Goal: Communication & Community: Answer question/provide support

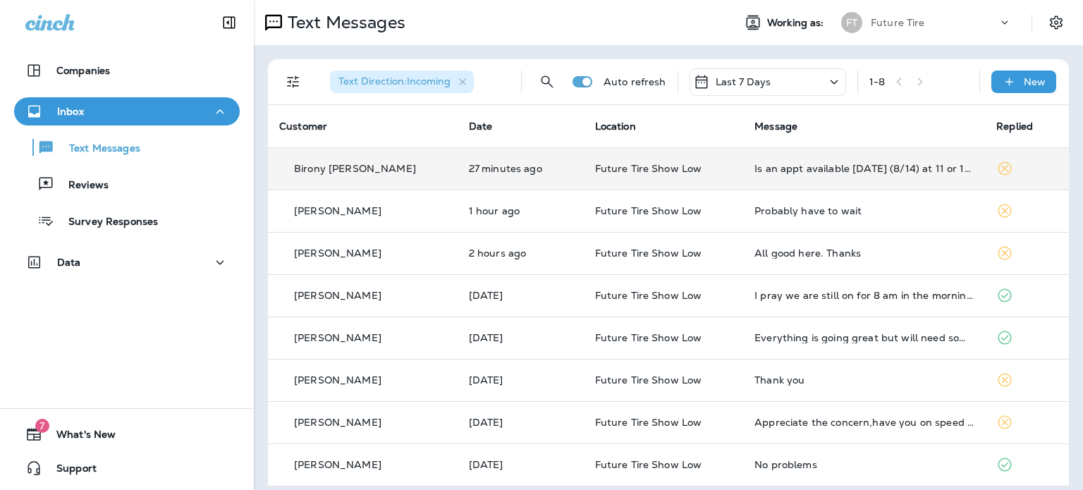
click at [386, 161] on div "Birony [PERSON_NAME]" at bounding box center [362, 168] width 167 height 15
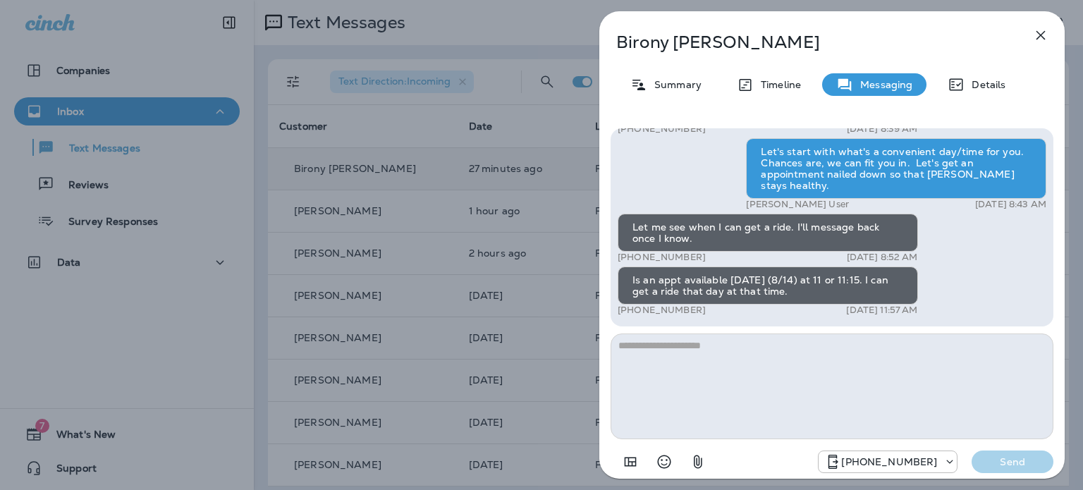
click at [775, 364] on textarea at bounding box center [832, 386] width 443 height 106
type textarea "**********"
click at [1012, 462] on p "Send" at bounding box center [1012, 461] width 59 height 13
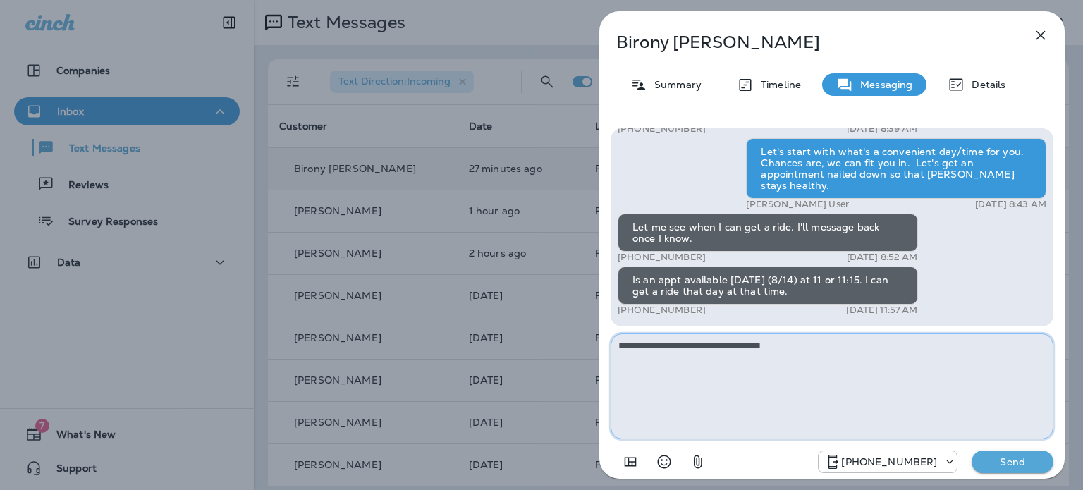
click at [823, 347] on textarea "**********" at bounding box center [832, 386] width 443 height 106
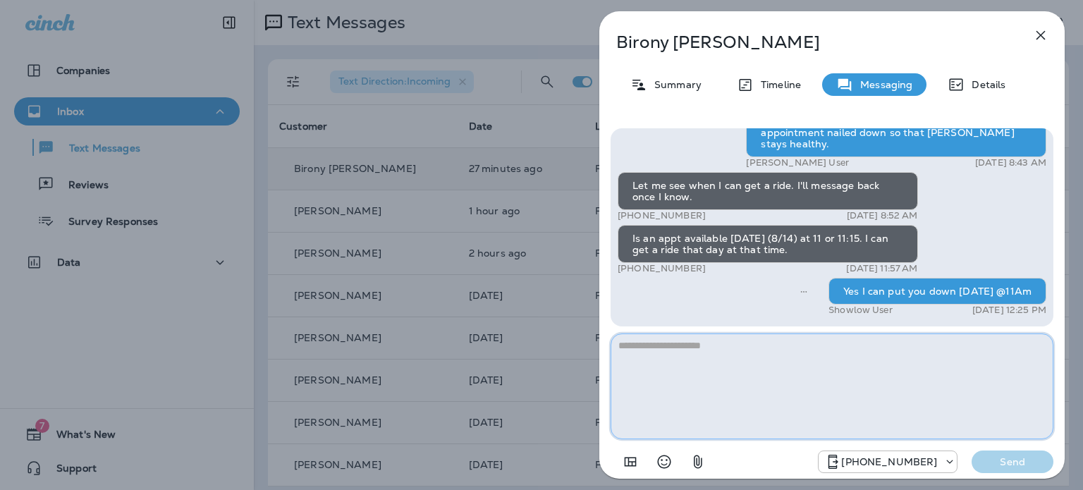
click at [745, 352] on textarea at bounding box center [832, 386] width 443 height 106
type textarea "**********"
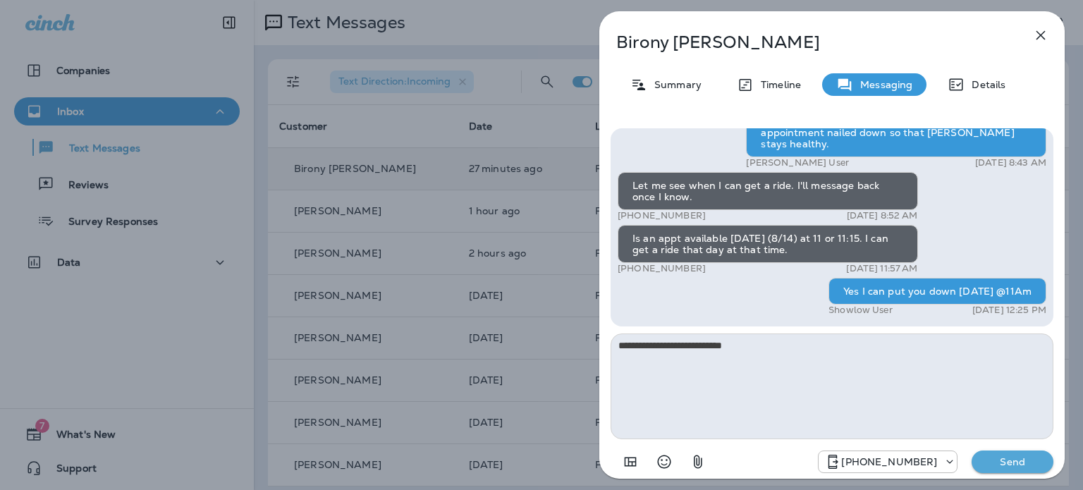
click at [1010, 458] on p "Send" at bounding box center [1012, 461] width 59 height 13
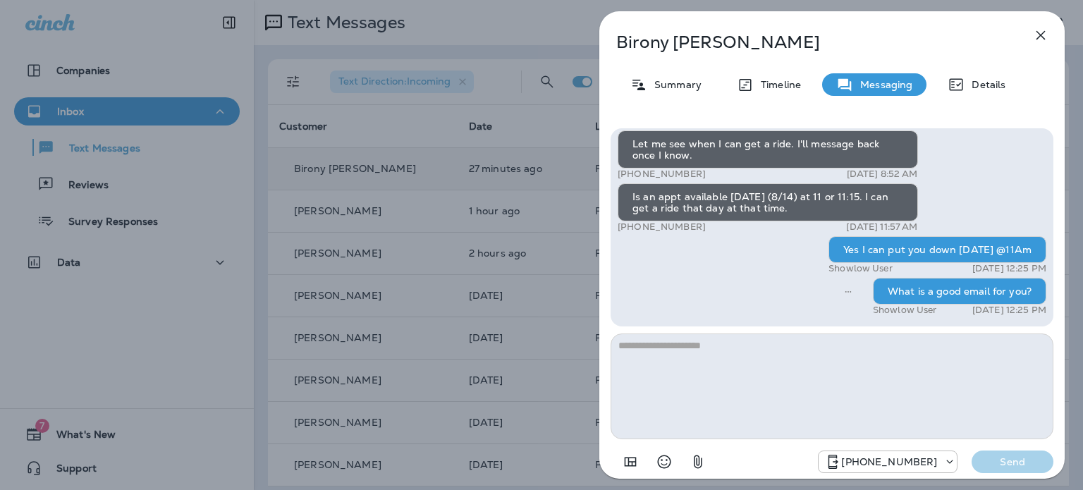
click at [1041, 35] on icon "button" at bounding box center [1040, 35] width 9 height 9
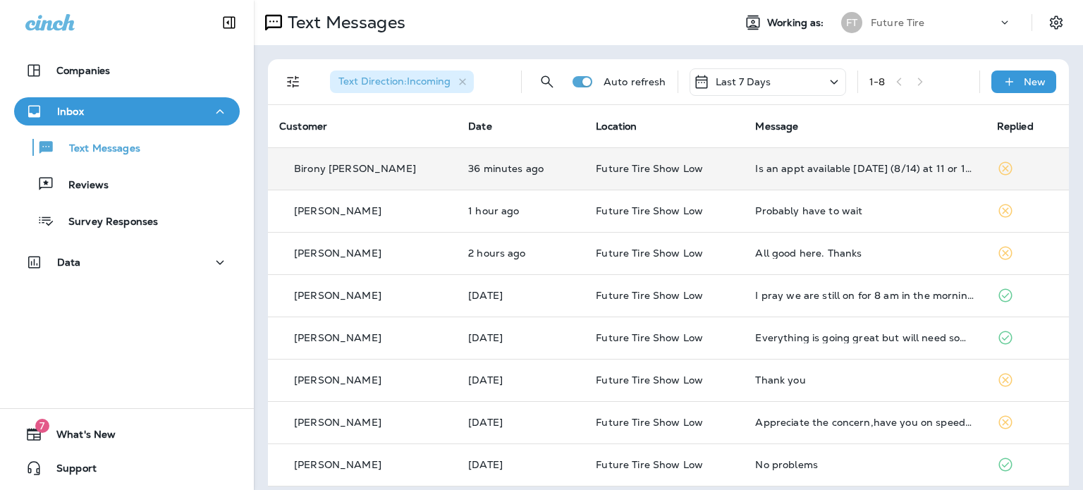
click at [378, 174] on div "Birony [PERSON_NAME]" at bounding box center [362, 168] width 166 height 15
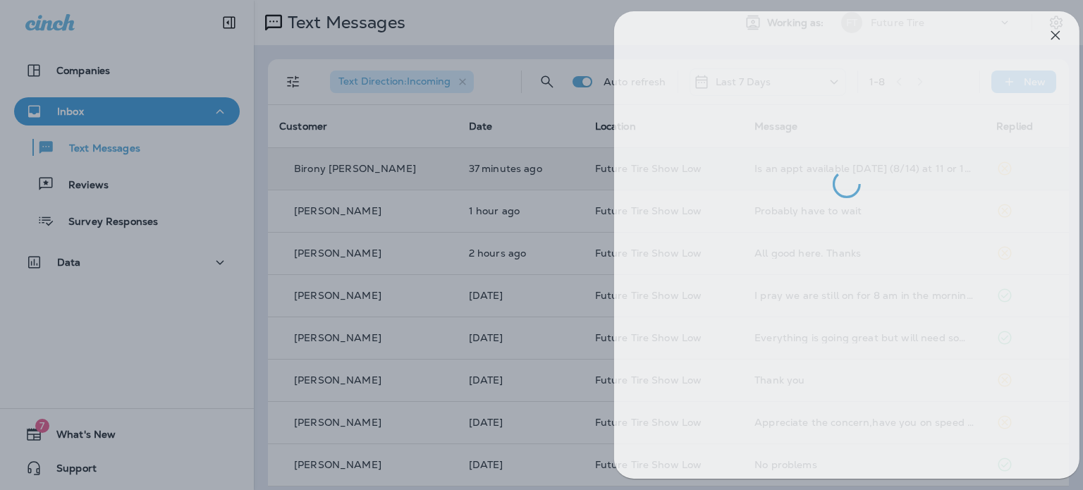
click at [157, 339] on div at bounding box center [556, 245] width 1083 height 490
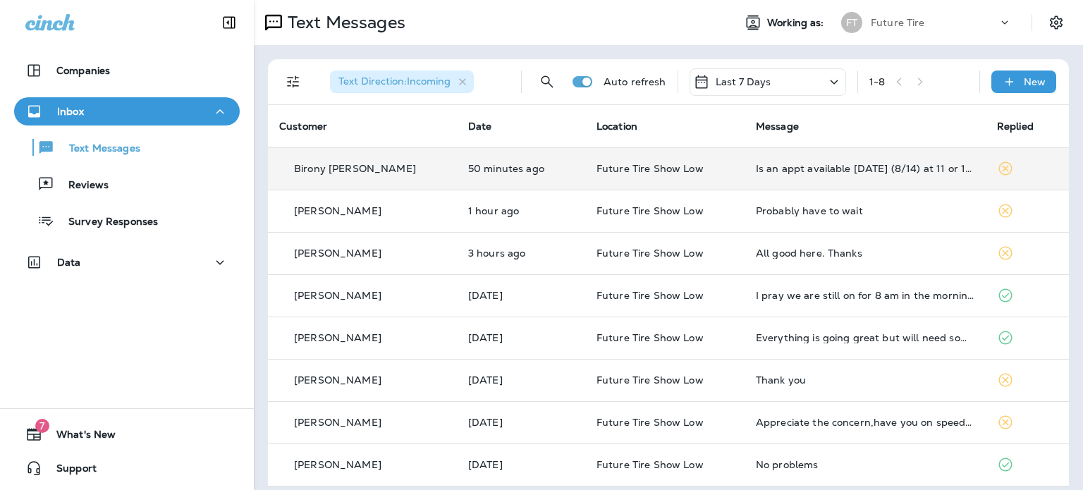
click at [352, 171] on p "Birony [PERSON_NAME]" at bounding box center [355, 168] width 122 height 11
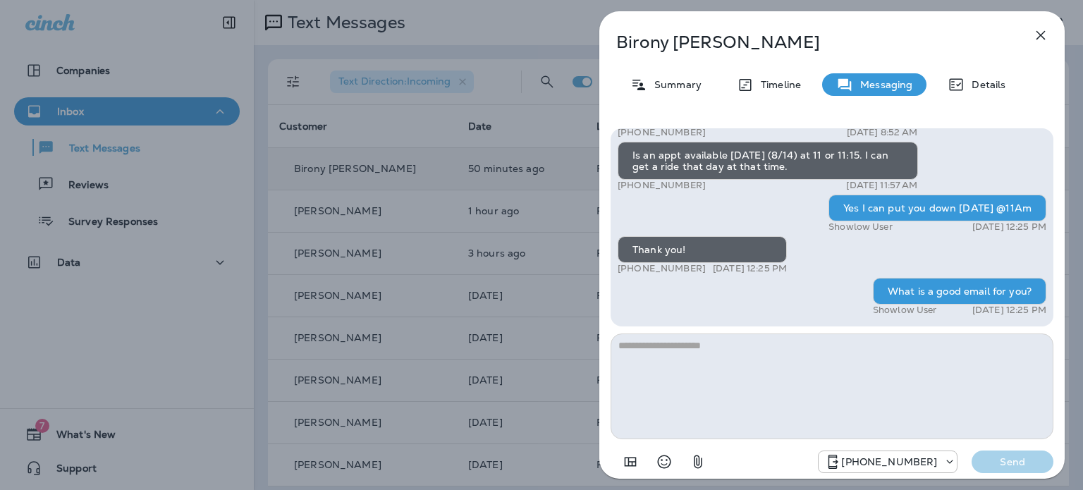
drag, startPoint x: 1041, startPoint y: 30, endPoint x: 1032, endPoint y: 37, distance: 11.0
click at [1041, 29] on icon "button" at bounding box center [1040, 35] width 17 height 17
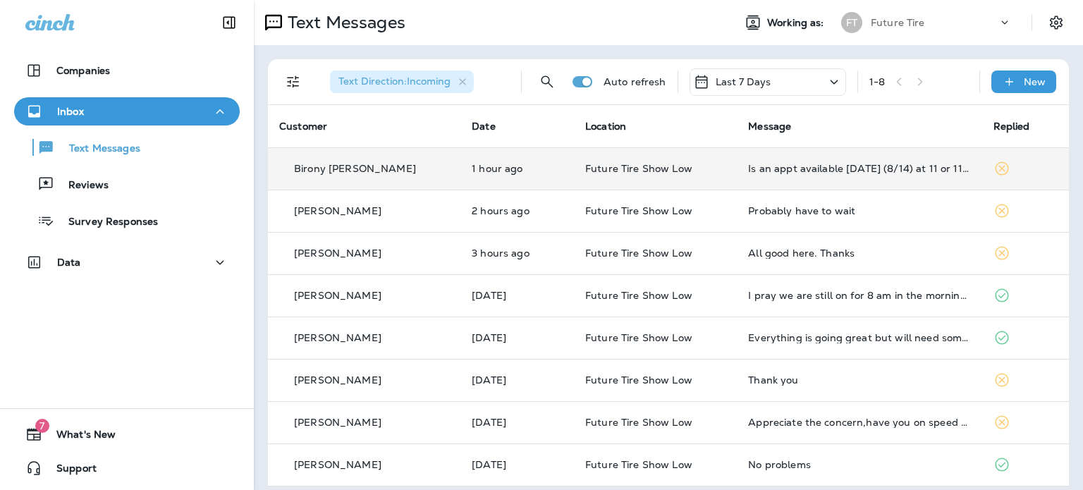
click at [339, 166] on p "Birony [PERSON_NAME]" at bounding box center [355, 168] width 122 height 11
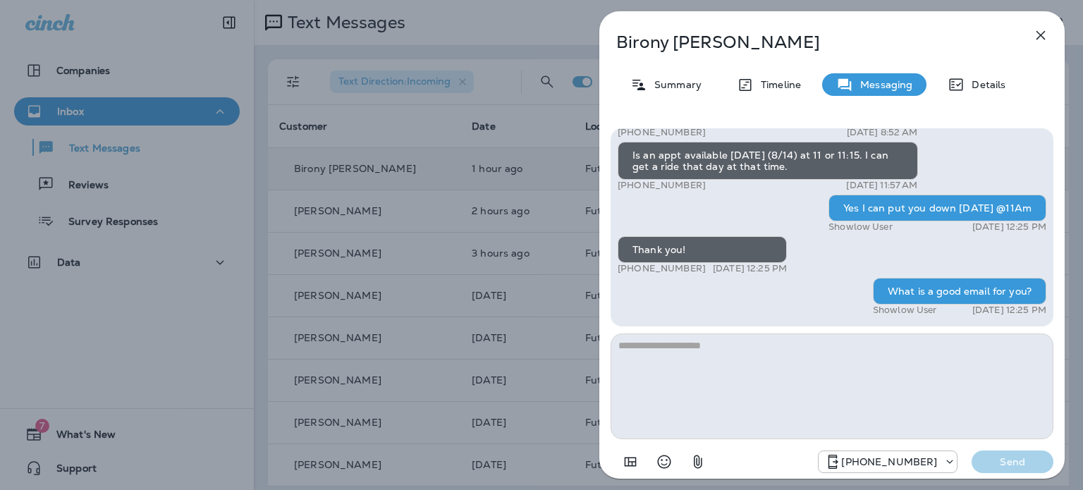
click at [1041, 33] on icon "button" at bounding box center [1040, 35] width 17 height 17
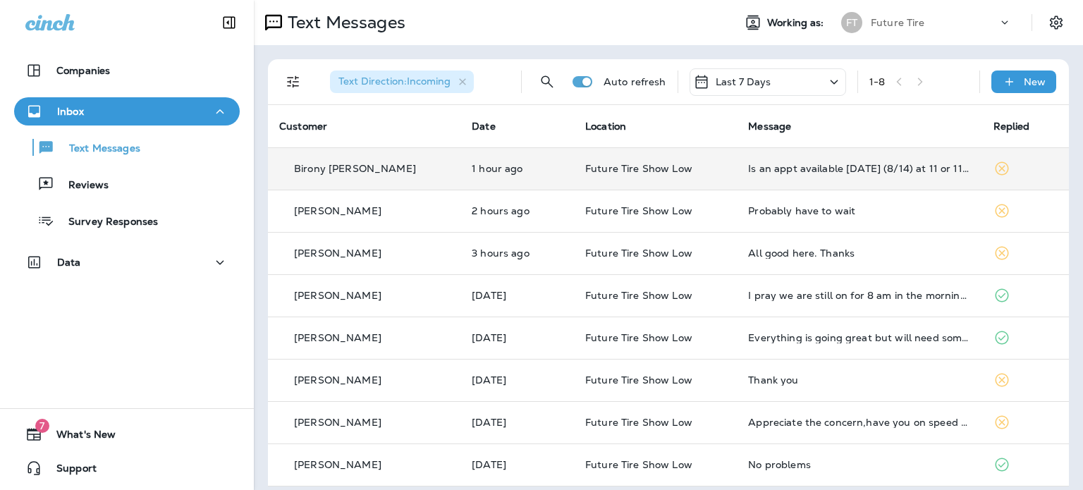
click at [162, 355] on div "Companies Inbox Text Messages Reviews Survey Responses Data 7 What's New Support" at bounding box center [127, 245] width 254 height 490
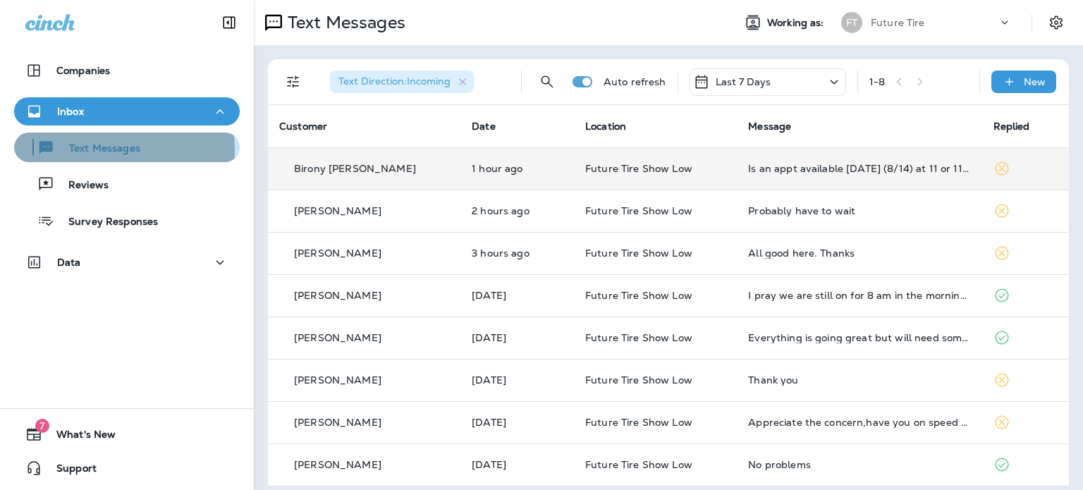
click at [96, 149] on p "Text Messages" at bounding box center [97, 148] width 85 height 13
